Goal: Navigation & Orientation: Find specific page/section

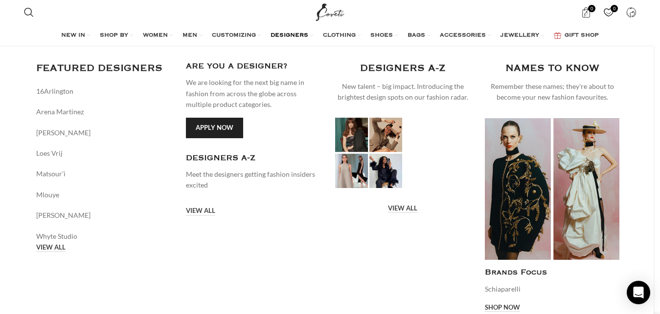
click at [284, 34] on span "DESIGNERS" at bounding box center [289, 36] width 38 height 8
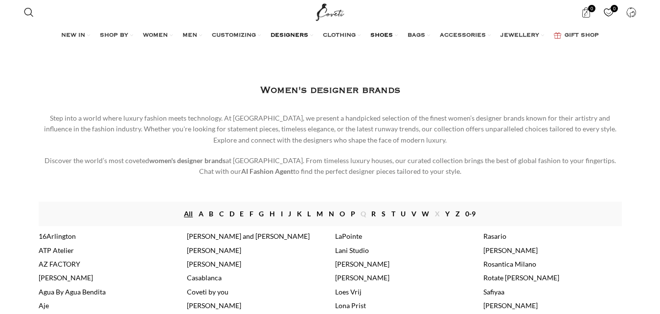
click at [385, 34] on span "SHOES" at bounding box center [381, 36] width 22 height 8
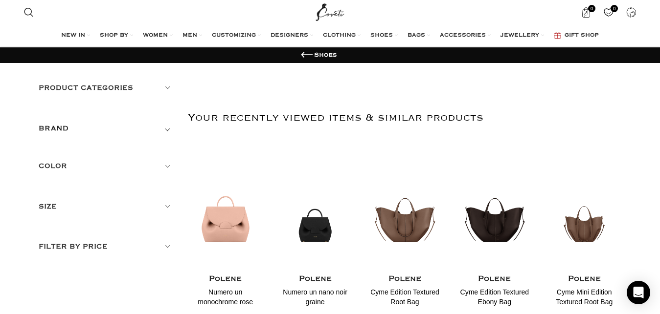
scroll to position [449, 0]
